Goal: Find specific page/section: Find specific page/section

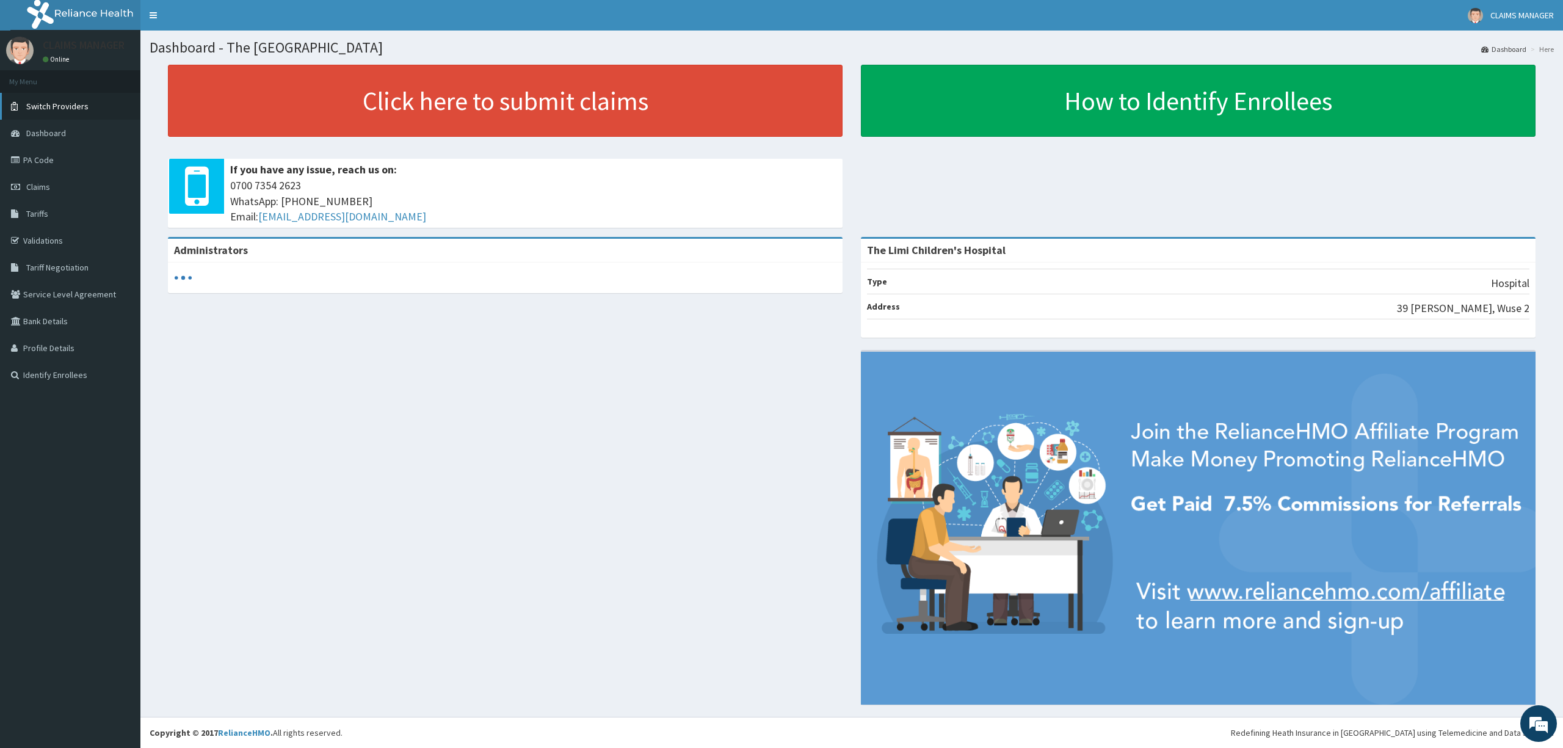
click at [76, 108] on span "Switch Providers" at bounding box center [57, 106] width 62 height 11
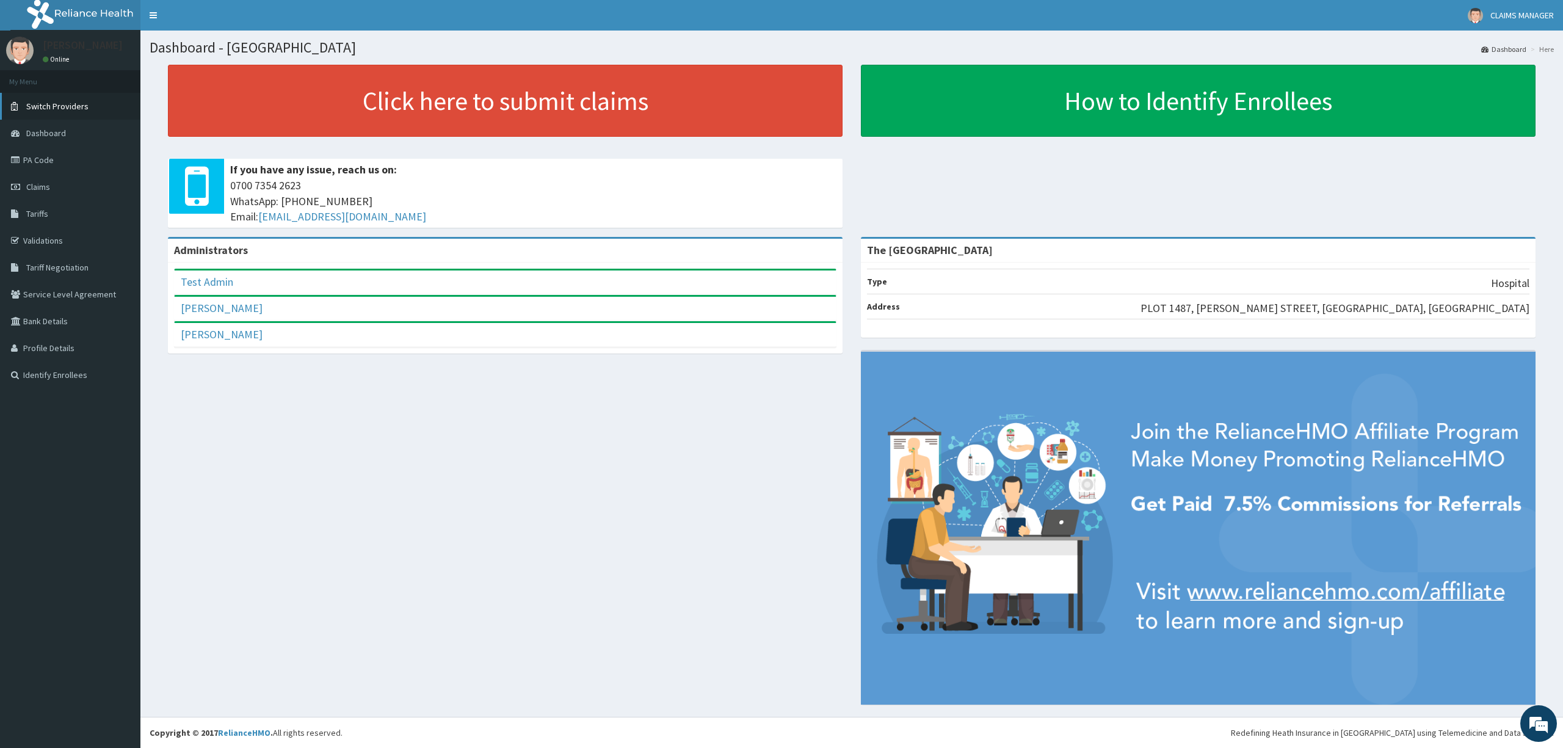
click at [45, 109] on span "Switch Providers" at bounding box center [57, 106] width 62 height 11
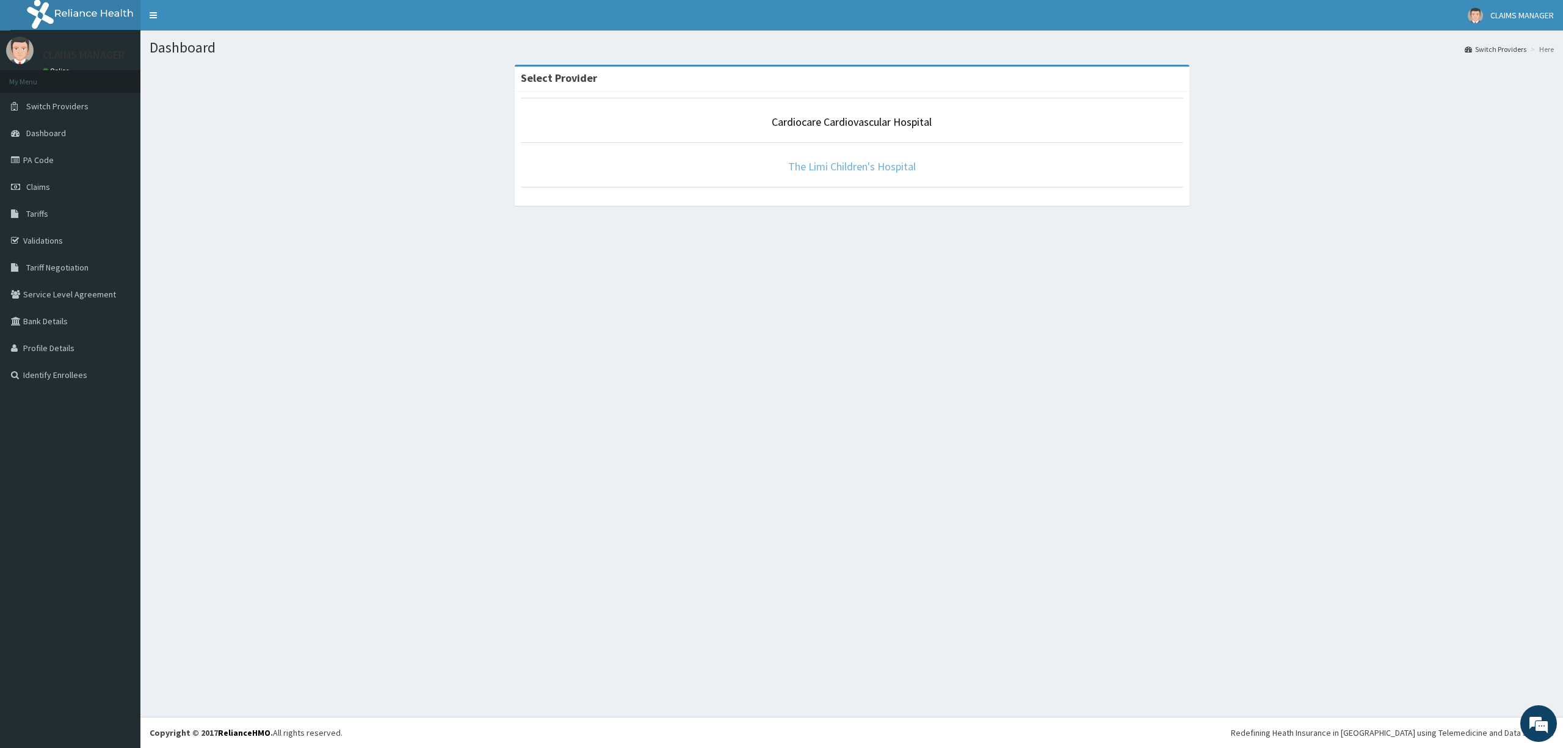
click at [887, 167] on link "The Limi Children's Hospital" at bounding box center [852, 166] width 128 height 14
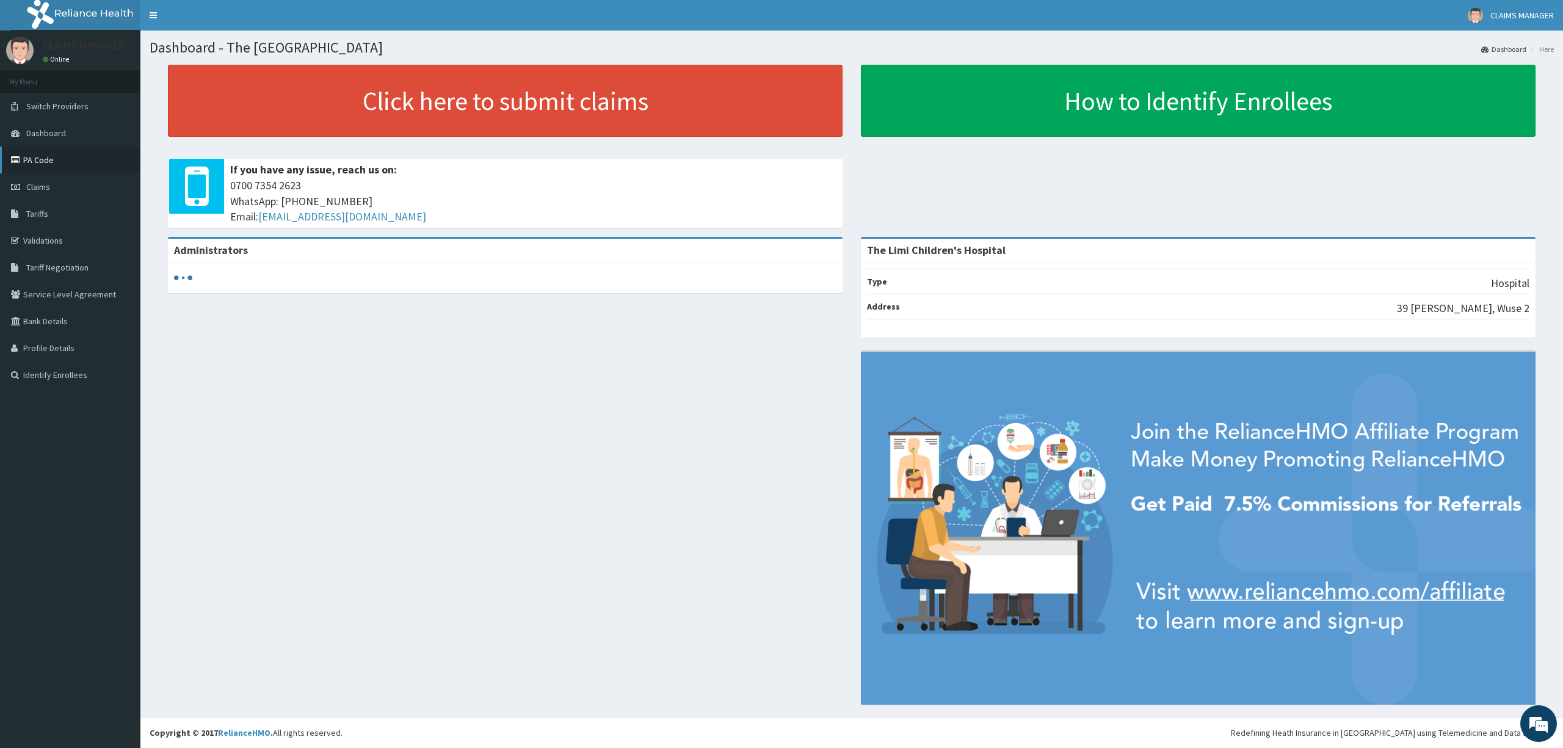
click at [27, 166] on link "PA Code" at bounding box center [70, 159] width 140 height 27
